Goal: Browse casually: Explore the website without a specific task or goal

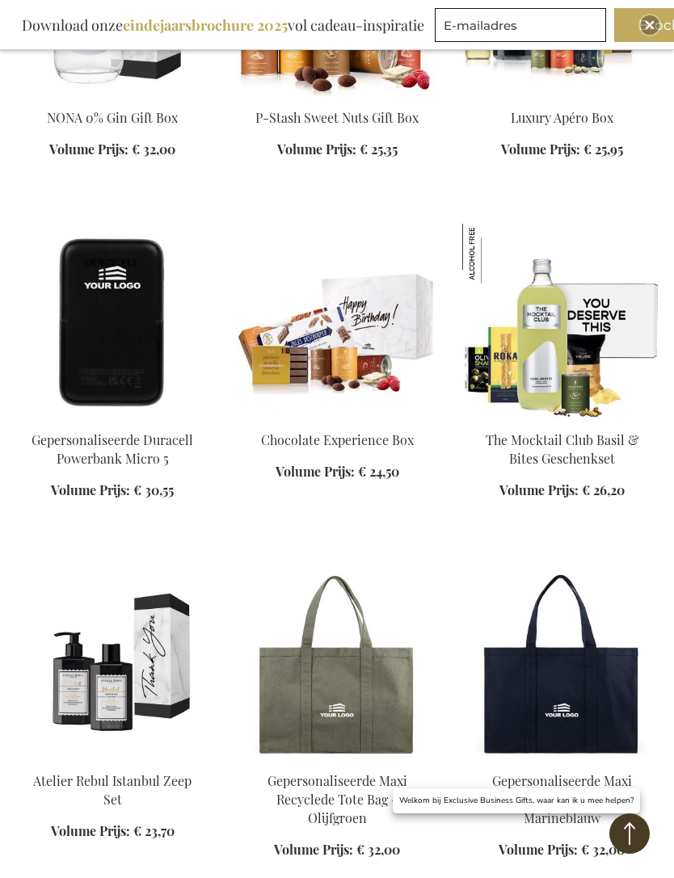
scroll to position [30020, 0]
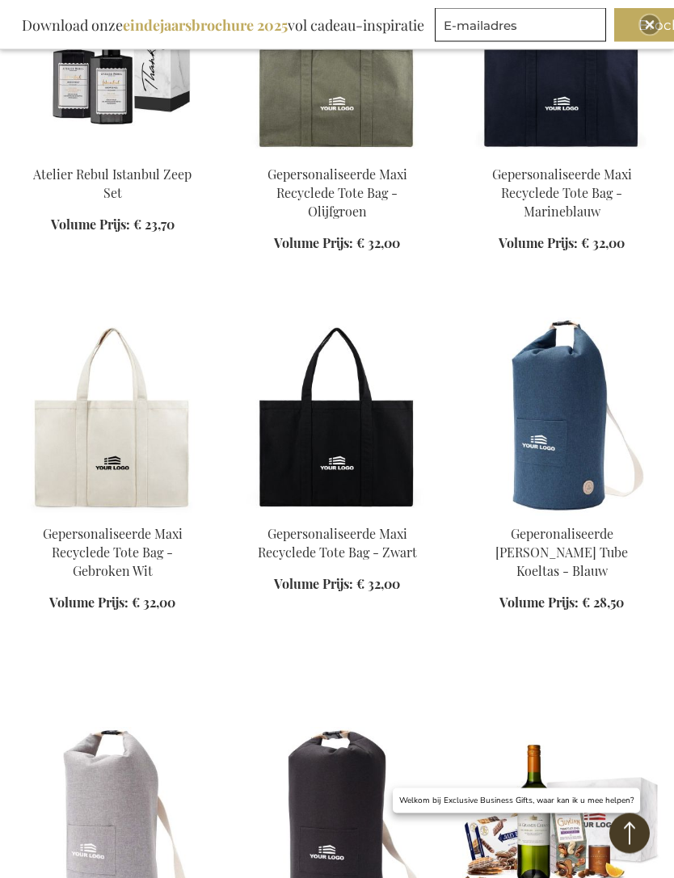
scroll to position [30543, 0]
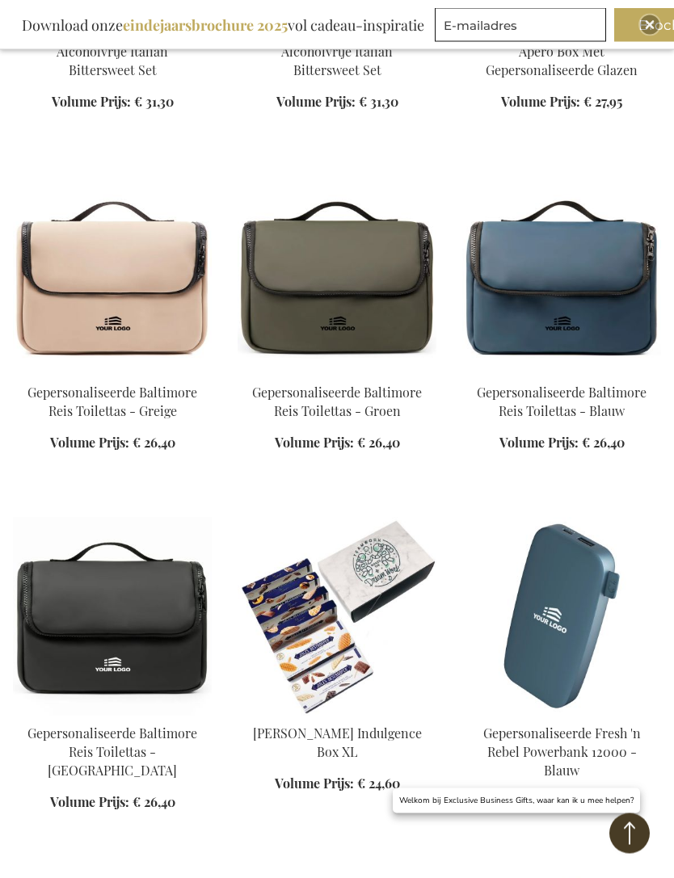
scroll to position [35808, 0]
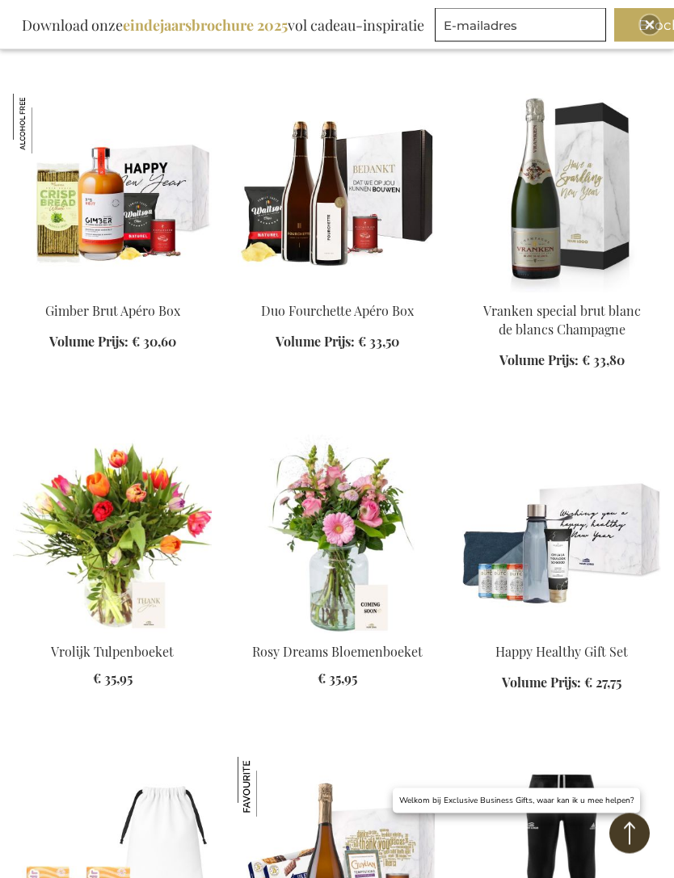
scroll to position [36993, 0]
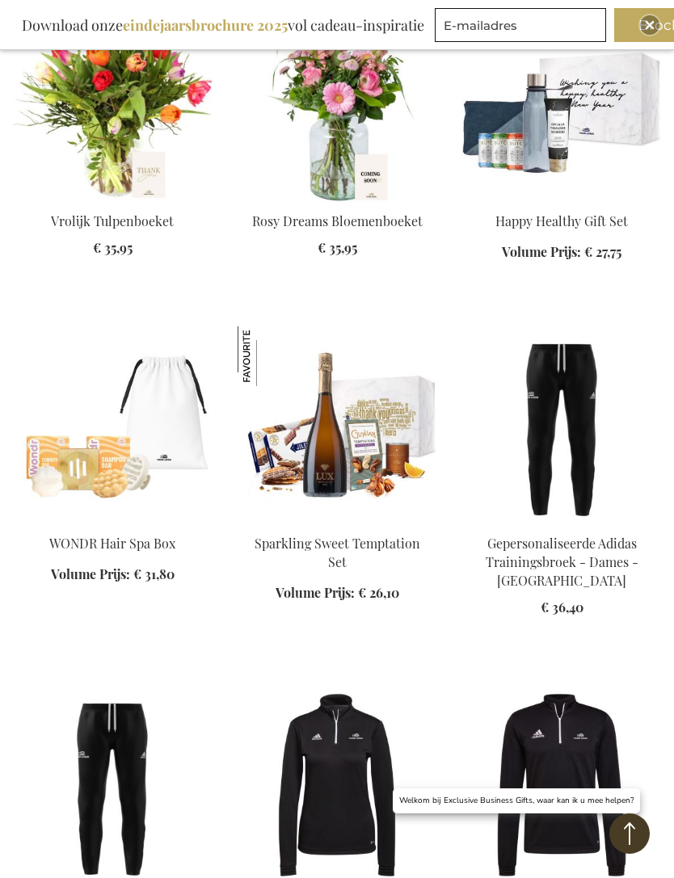
scroll to position [37414, 0]
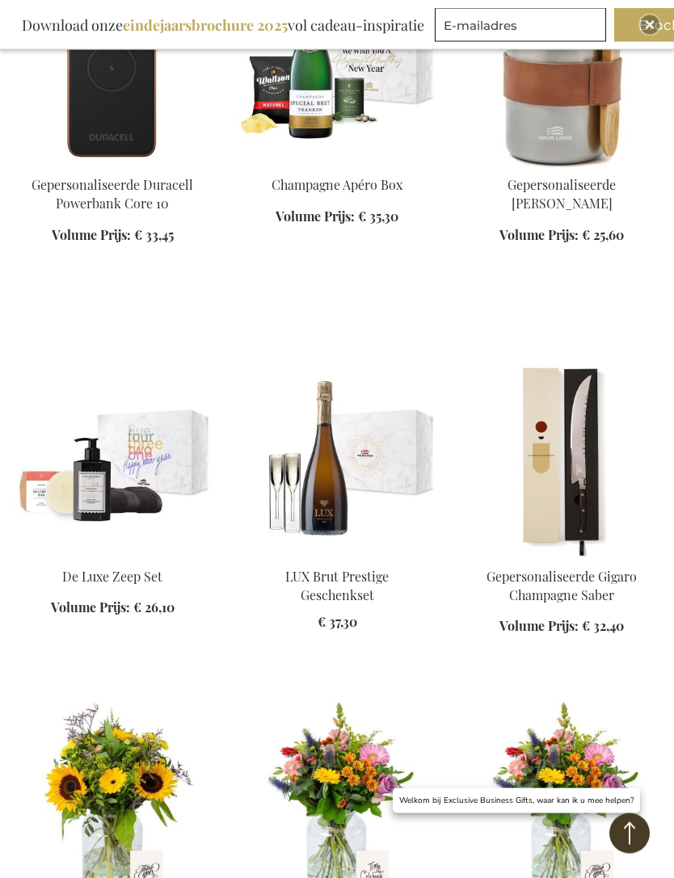
scroll to position [39573, 0]
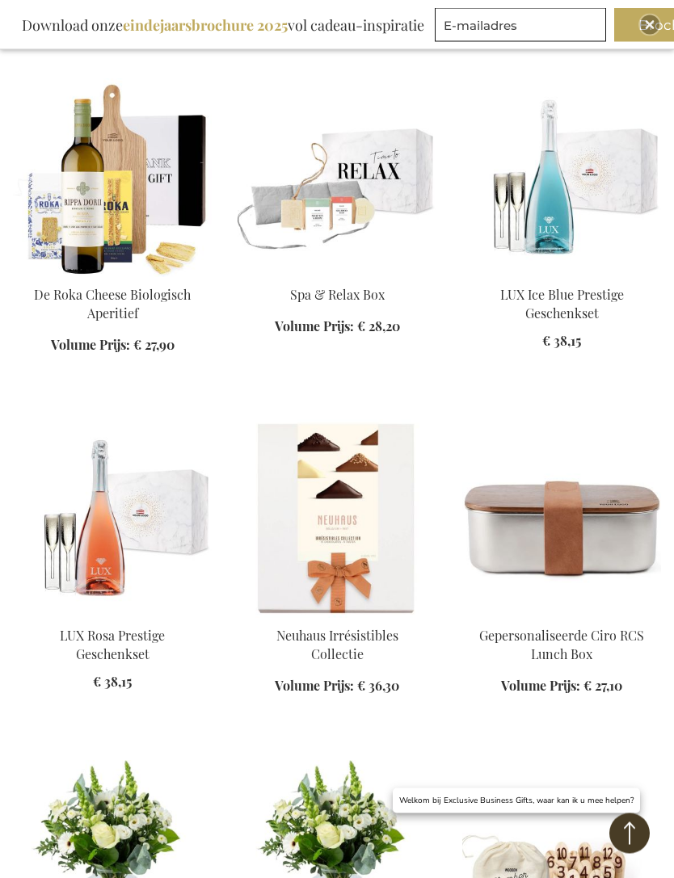
scroll to position [41270, 0]
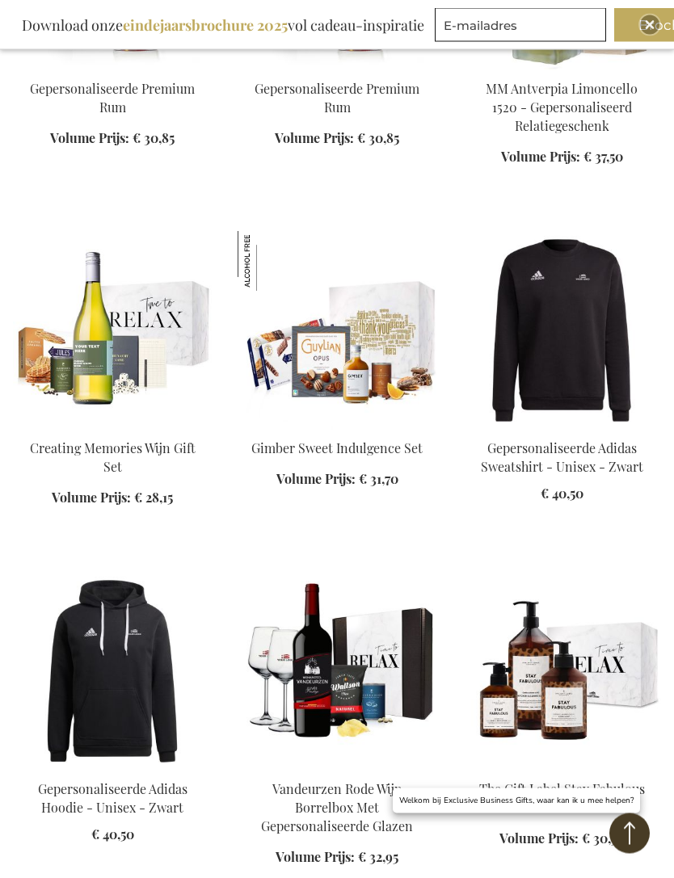
scroll to position [45782, 0]
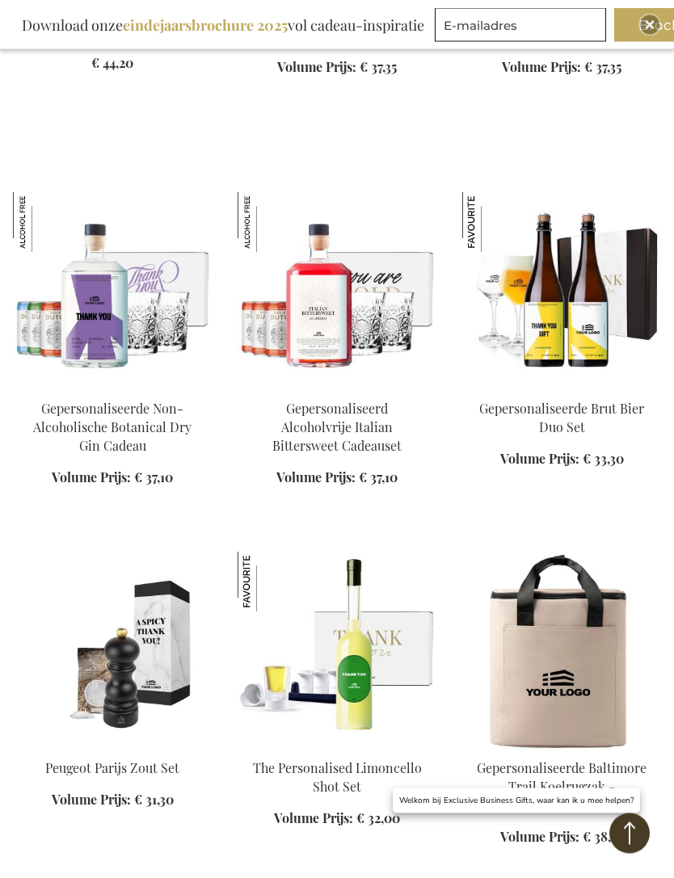
scroll to position [52746, 0]
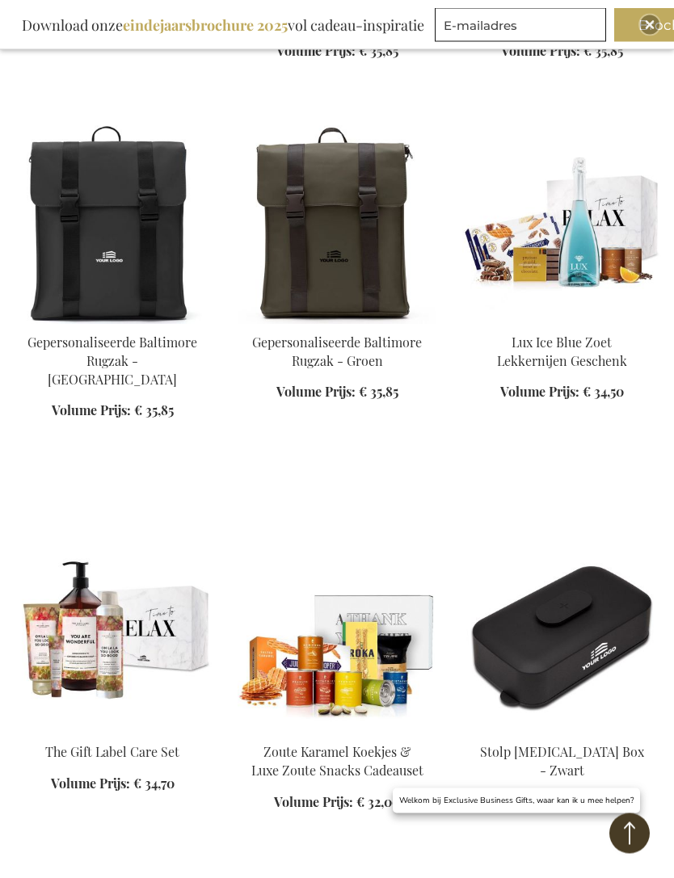
scroll to position [55373, 0]
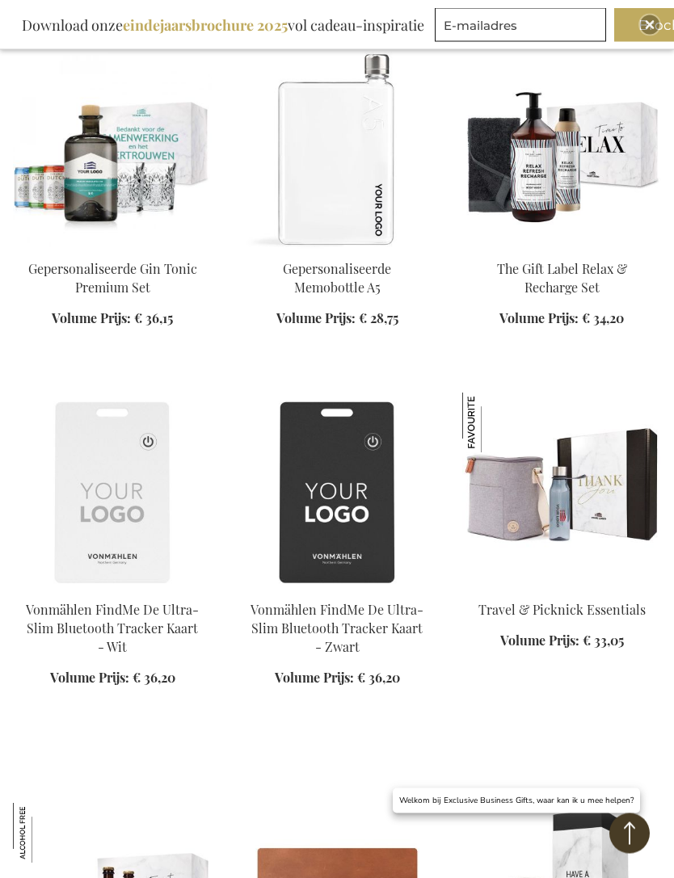
scroll to position [57959, 0]
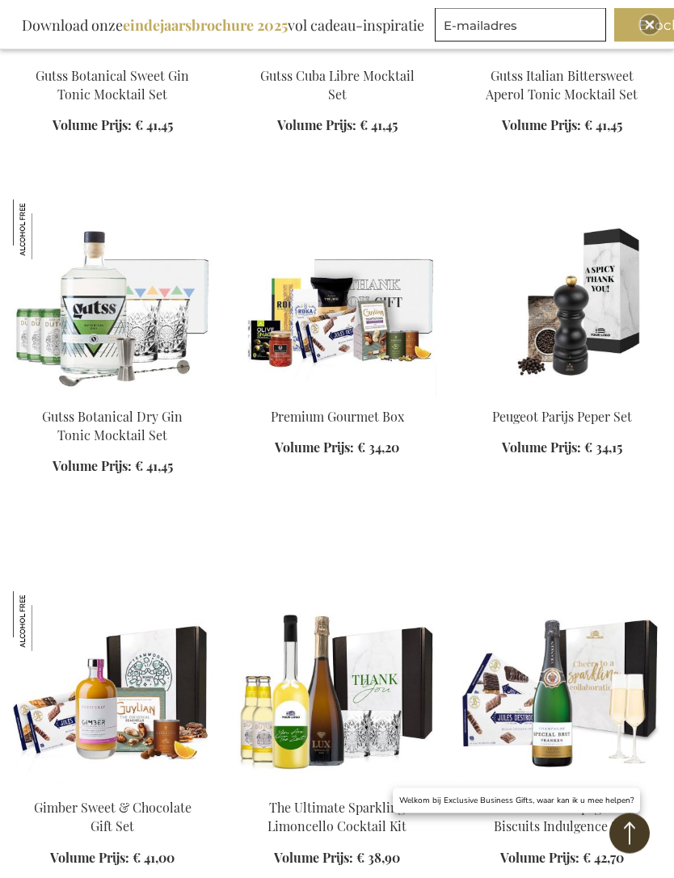
scroll to position [61039, 0]
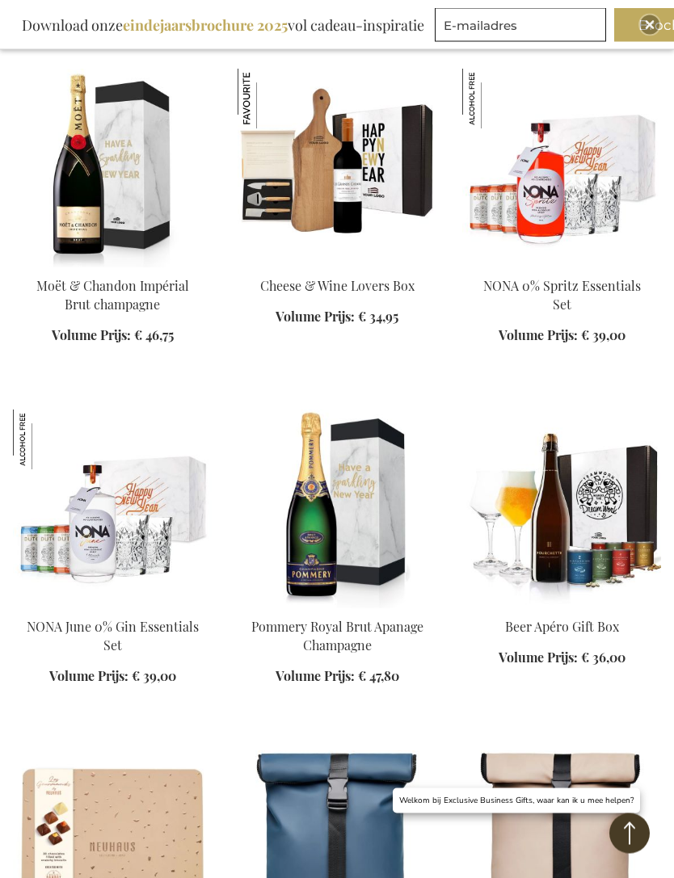
scroll to position [63056, 0]
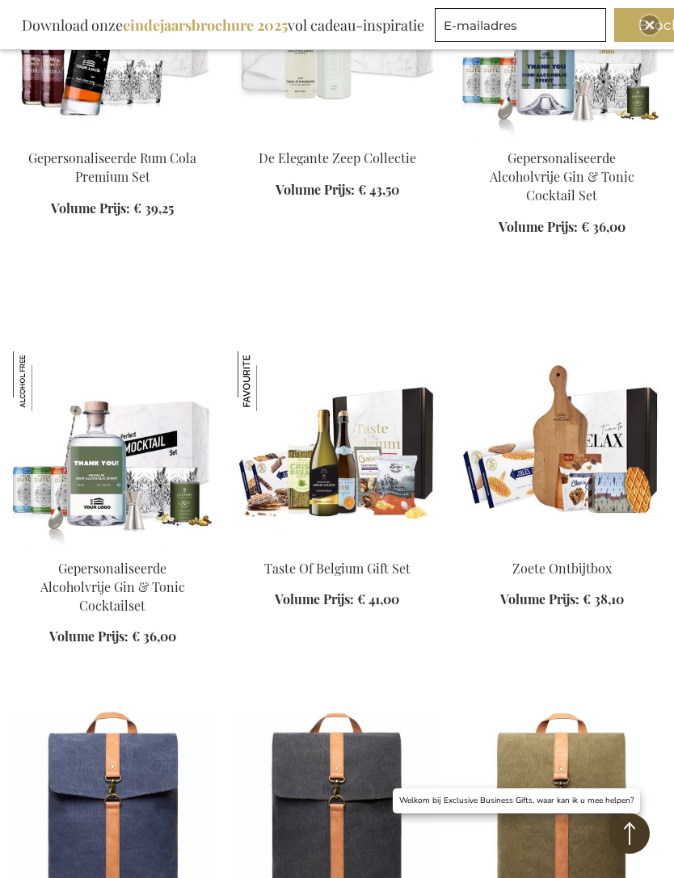
scroll to position [65667, 0]
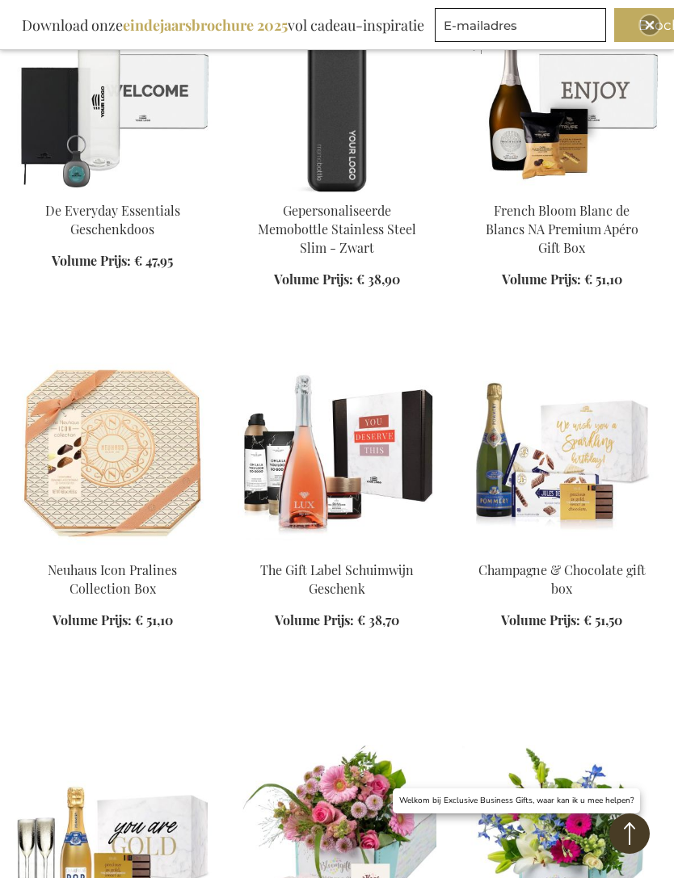
scroll to position [71191, 0]
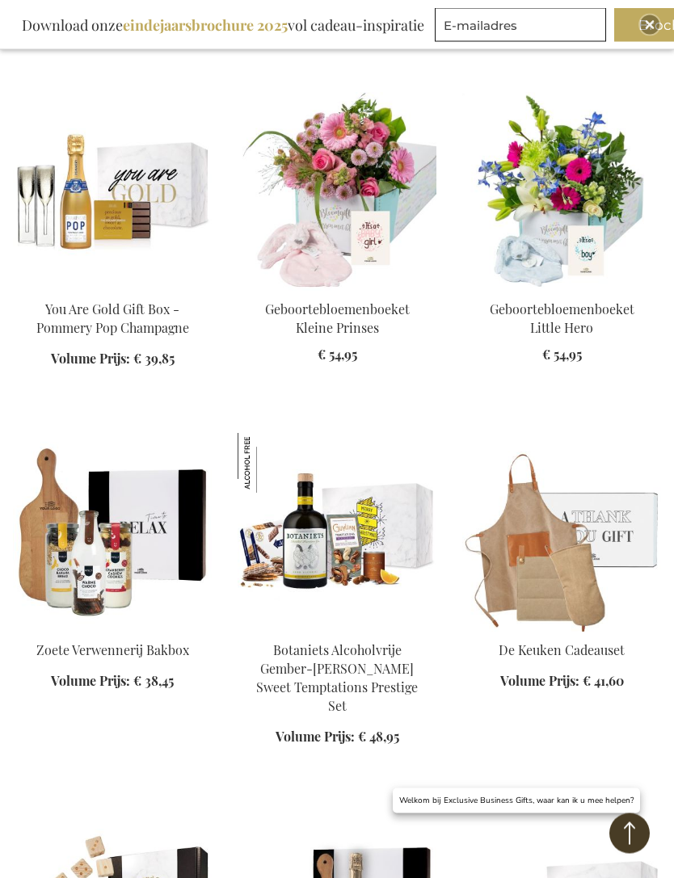
scroll to position [71843, 0]
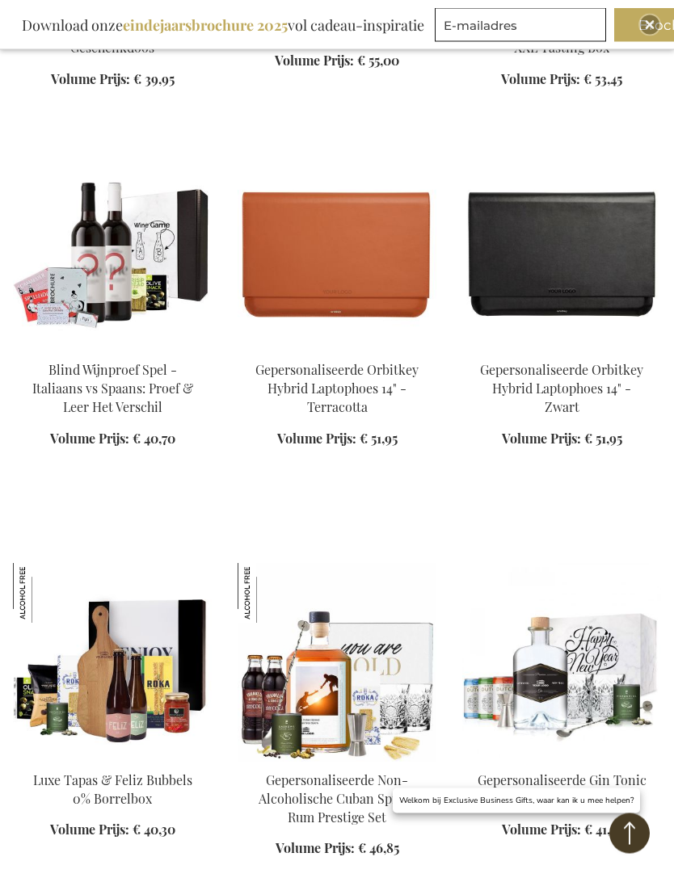
scroll to position [77177, 0]
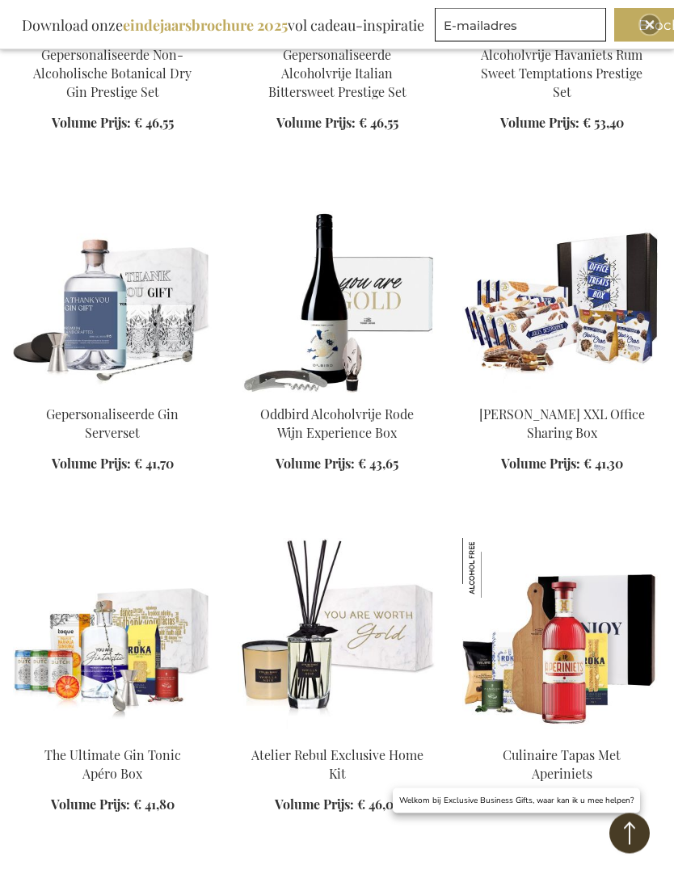
scroll to position [78261, 0]
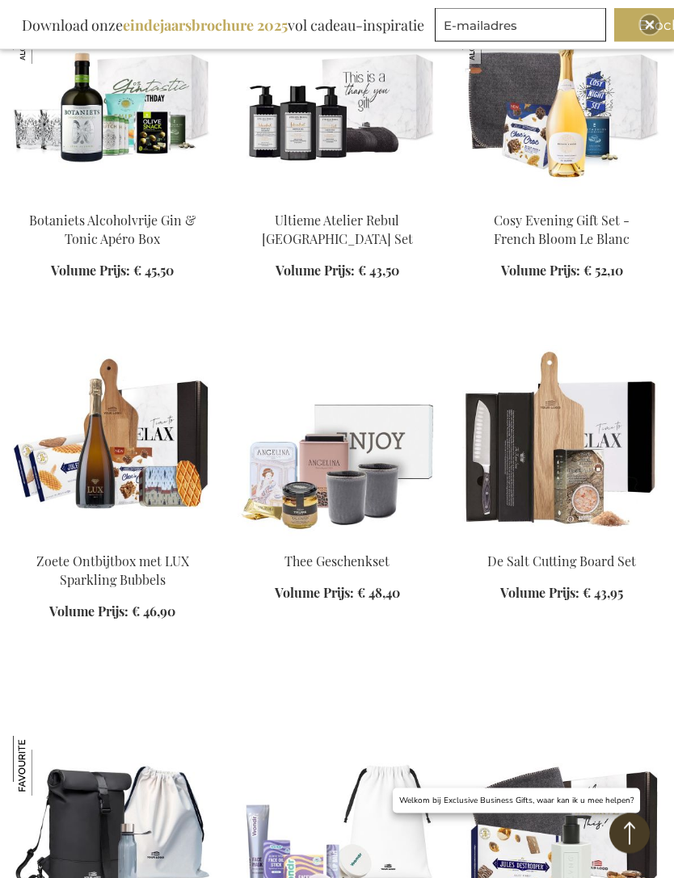
scroll to position [82812, 0]
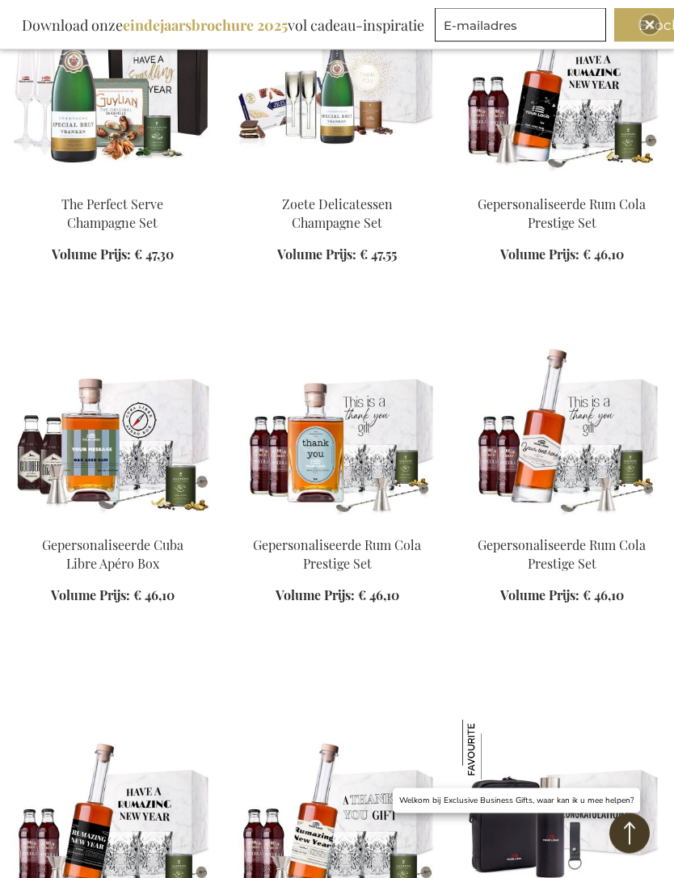
scroll to position [85735, 0]
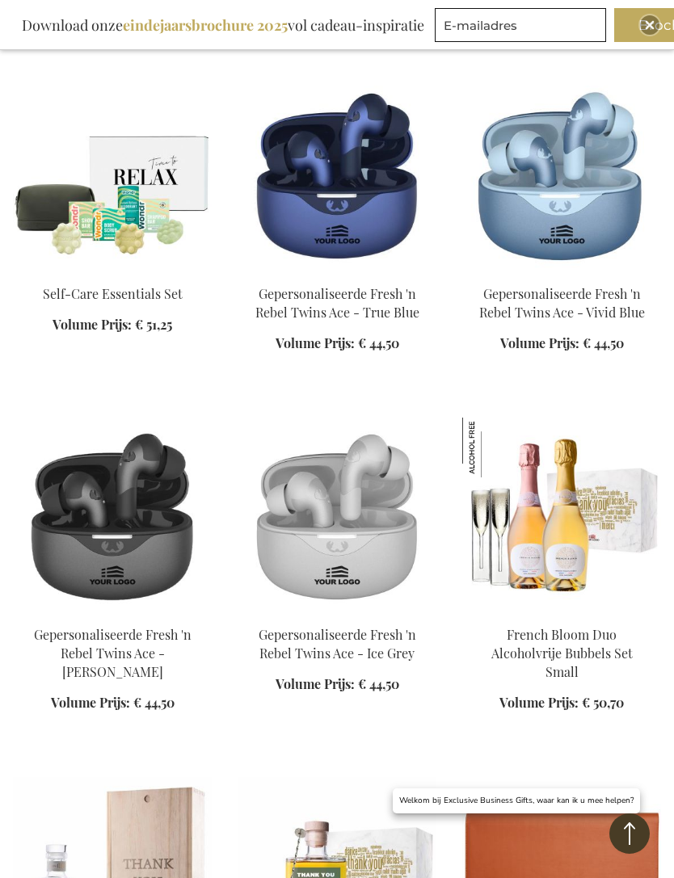
scroll to position [83775, 0]
